Goal: Task Accomplishment & Management: Manage account settings

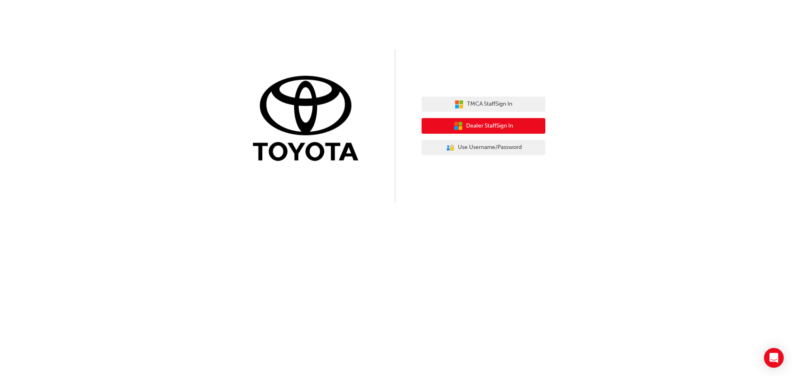
click at [464, 133] on button "Dealer Staff Sign In" at bounding box center [483, 126] width 124 height 16
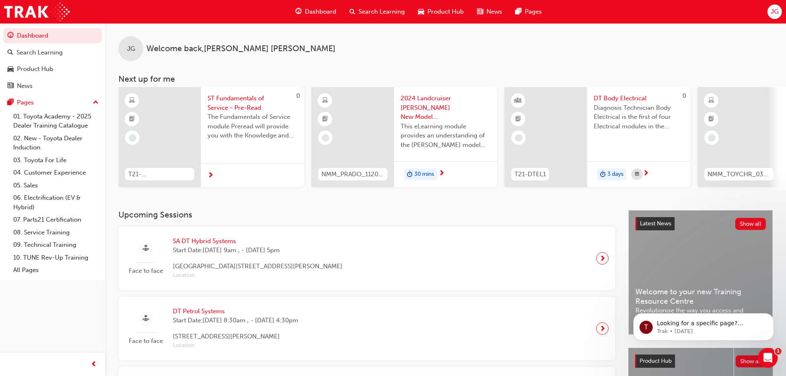
scroll to position [41, 0]
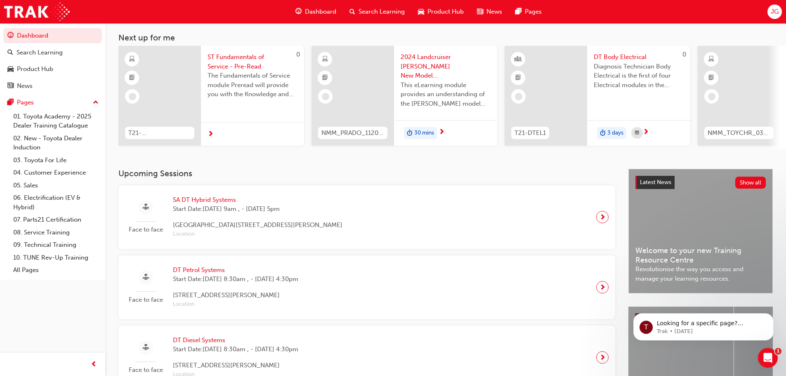
click at [207, 200] on span "SA DT Hybrid Systems" at bounding box center [258, 199] width 170 height 9
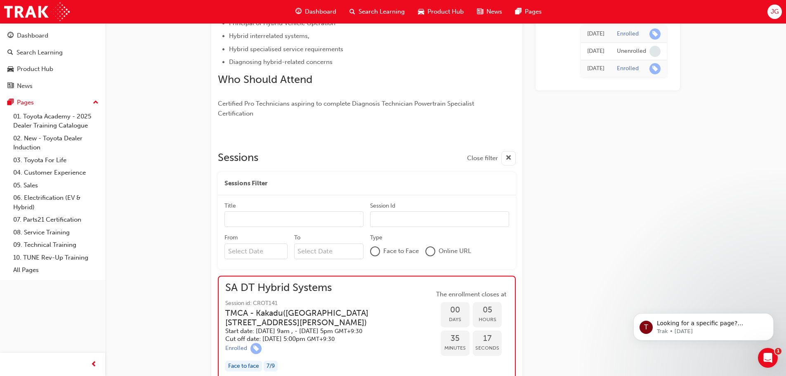
scroll to position [371, 0]
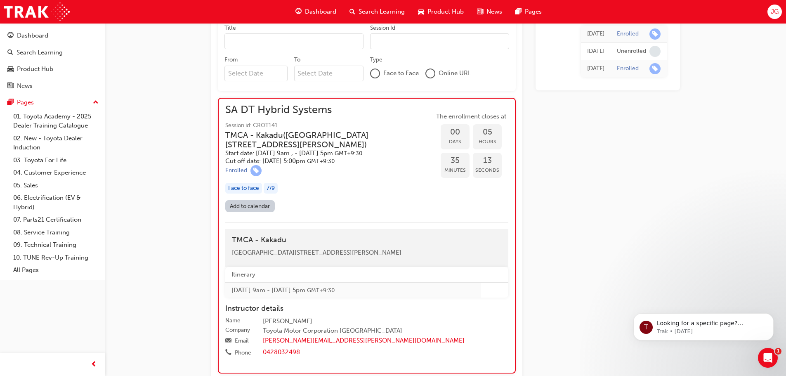
click at [247, 282] on th "Itinerary" at bounding box center [353, 274] width 256 height 15
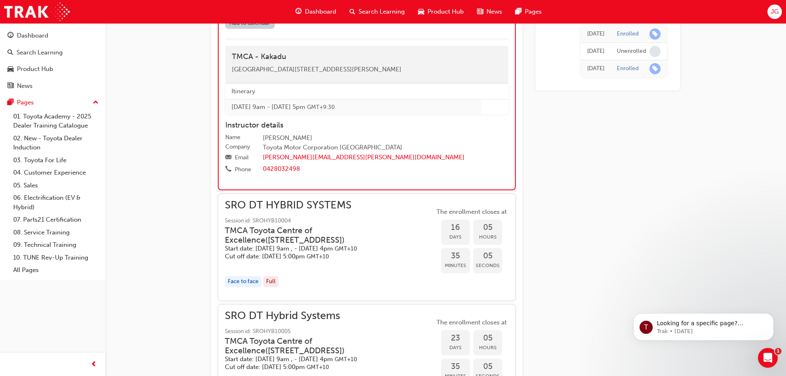
scroll to position [372, 0]
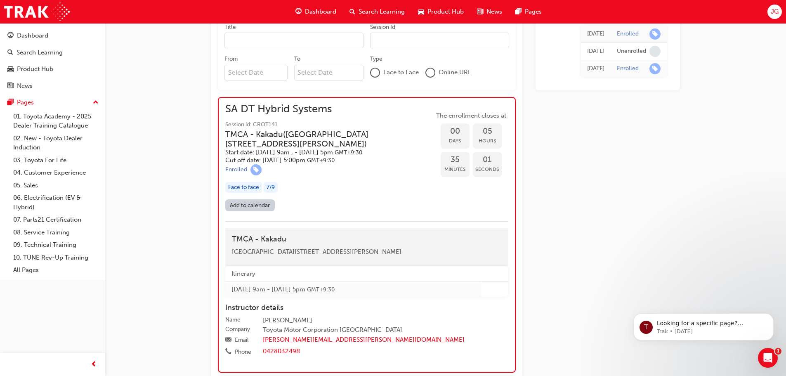
click at [300, 111] on span "SA DT Hybrid Systems" at bounding box center [329, 108] width 209 height 9
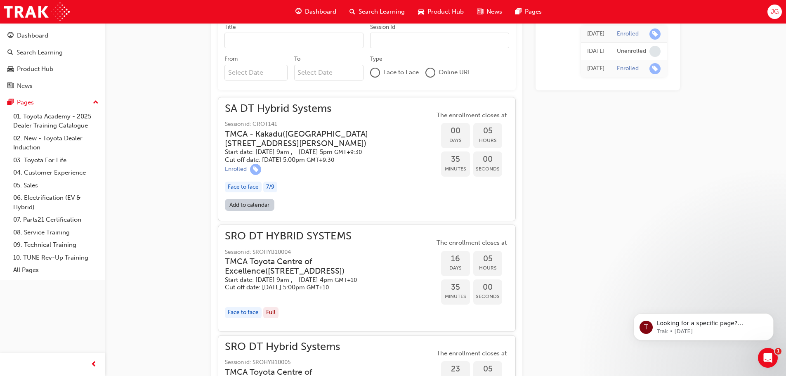
click at [307, 112] on span "SA DT Hybrid Systems" at bounding box center [330, 108] width 210 height 9
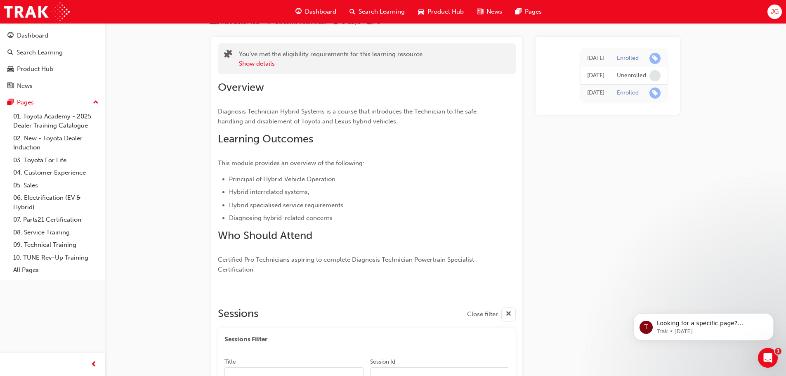
scroll to position [0, 0]
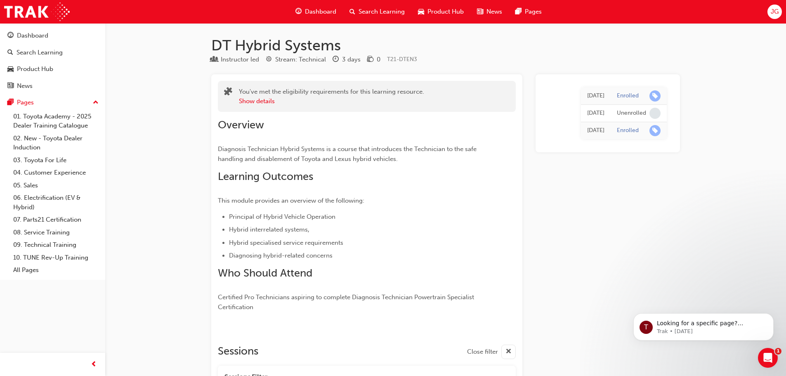
click at [777, 12] on span "JG" at bounding box center [774, 11] width 8 height 9
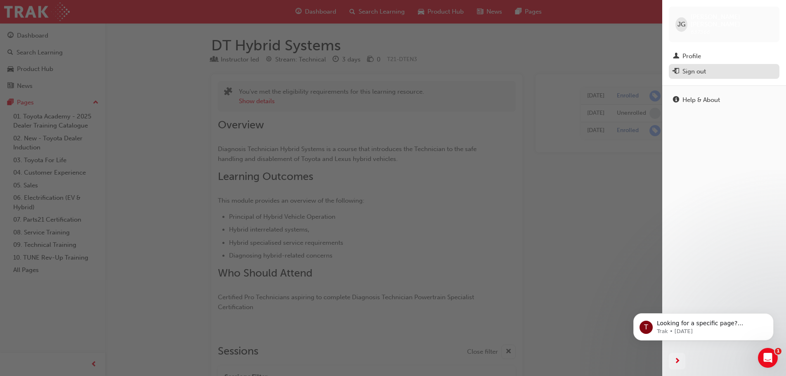
click at [694, 67] on div "Sign out" at bounding box center [694, 71] width 24 height 9
